Goal: Information Seeking & Learning: Find specific fact

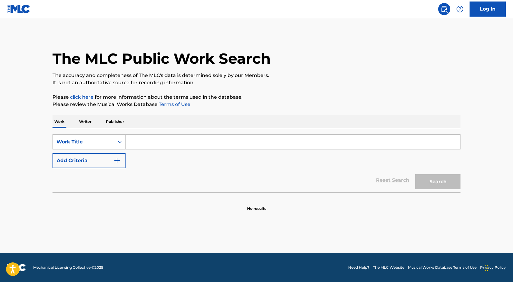
click at [158, 140] on input "Search Form" at bounding box center [292, 142] width 335 height 14
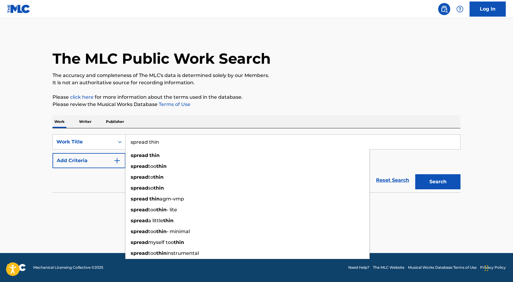
type input "spread thin"
click at [19, 216] on main "The MLC Public Work Search The accuracy and completeness of The MLC's data is d…" at bounding box center [256, 135] width 513 height 235
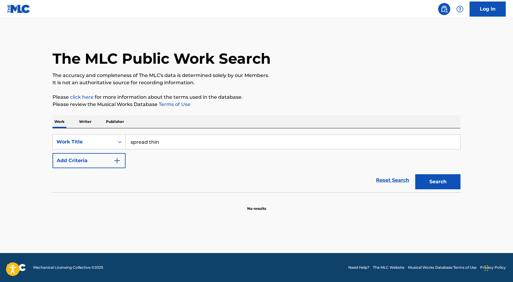
click at [89, 165] on button "Add Criteria" at bounding box center [88, 160] width 73 height 15
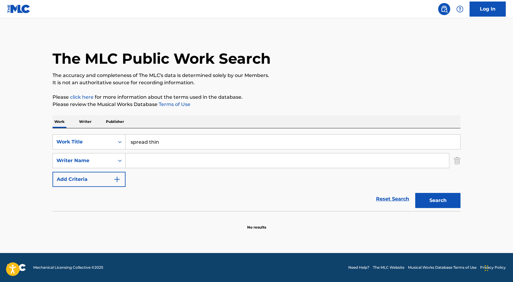
click at [157, 161] on input "Search Form" at bounding box center [286, 160] width 323 height 14
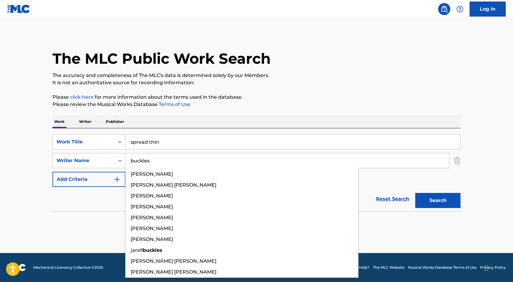
type input "buckles"
click at [415, 193] on button "Search" at bounding box center [437, 200] width 45 height 15
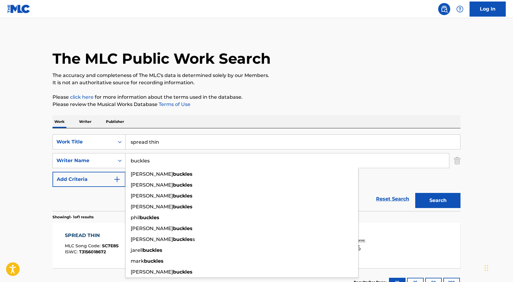
click at [109, 201] on div "Reset Search Search" at bounding box center [256, 199] width 408 height 24
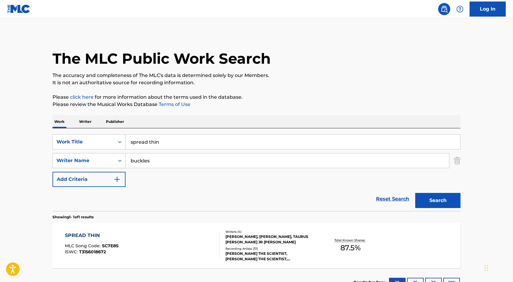
click at [171, 252] on div "SPREAD THIN MLC Song Code : SC7E8S ISWC : T3156018672" at bounding box center [142, 245] width 155 height 27
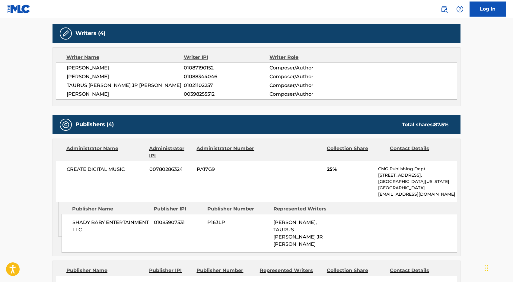
scroll to position [189, 0]
